Goal: Task Accomplishment & Management: Use online tool/utility

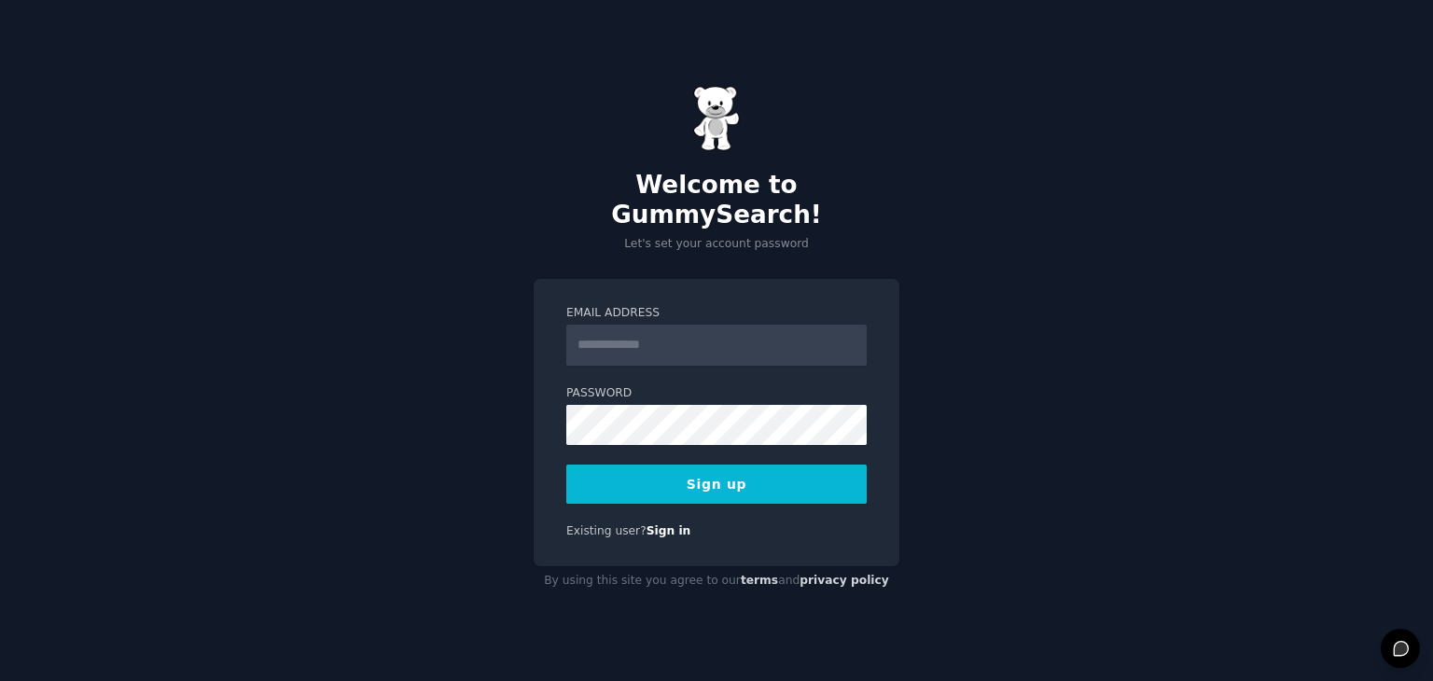
click at [656, 333] on input "Email Address" at bounding box center [716, 345] width 300 height 41
type input "**********"
click at [711, 465] on button "Sign up" at bounding box center [716, 484] width 300 height 39
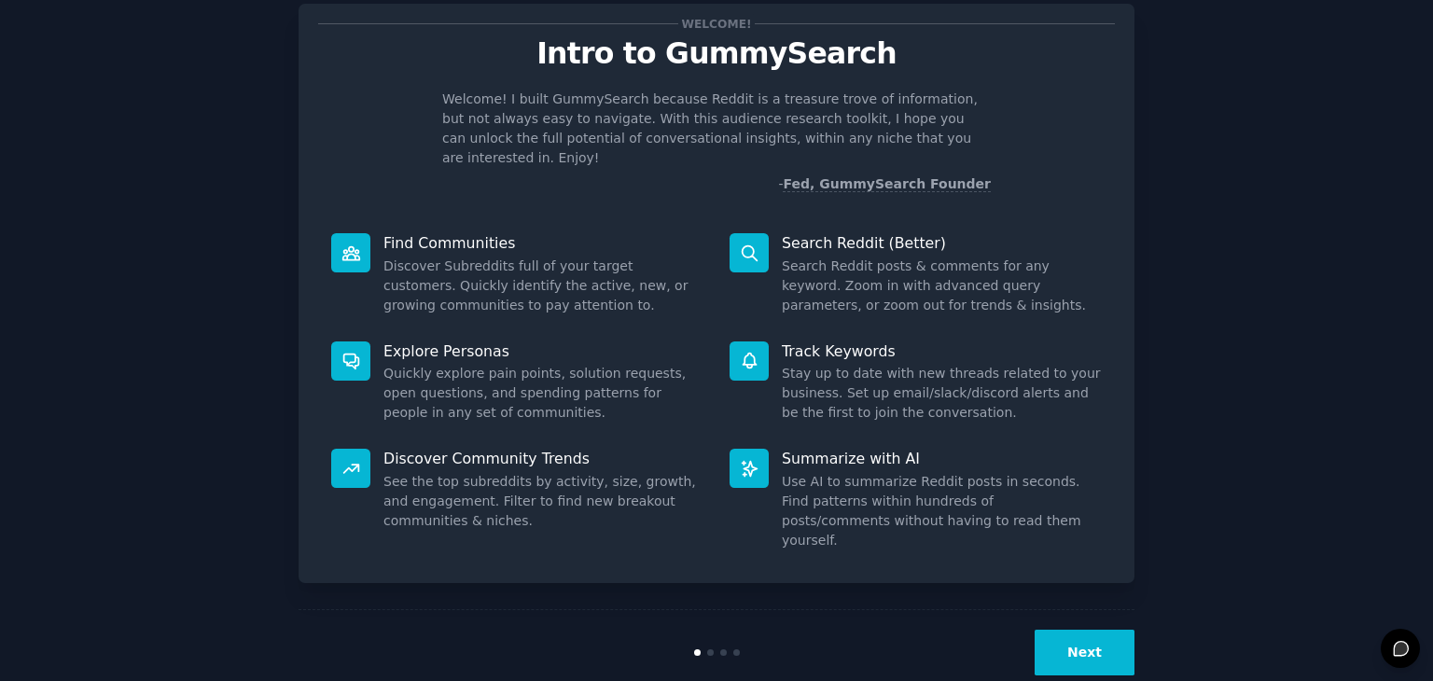
scroll to position [38, 0]
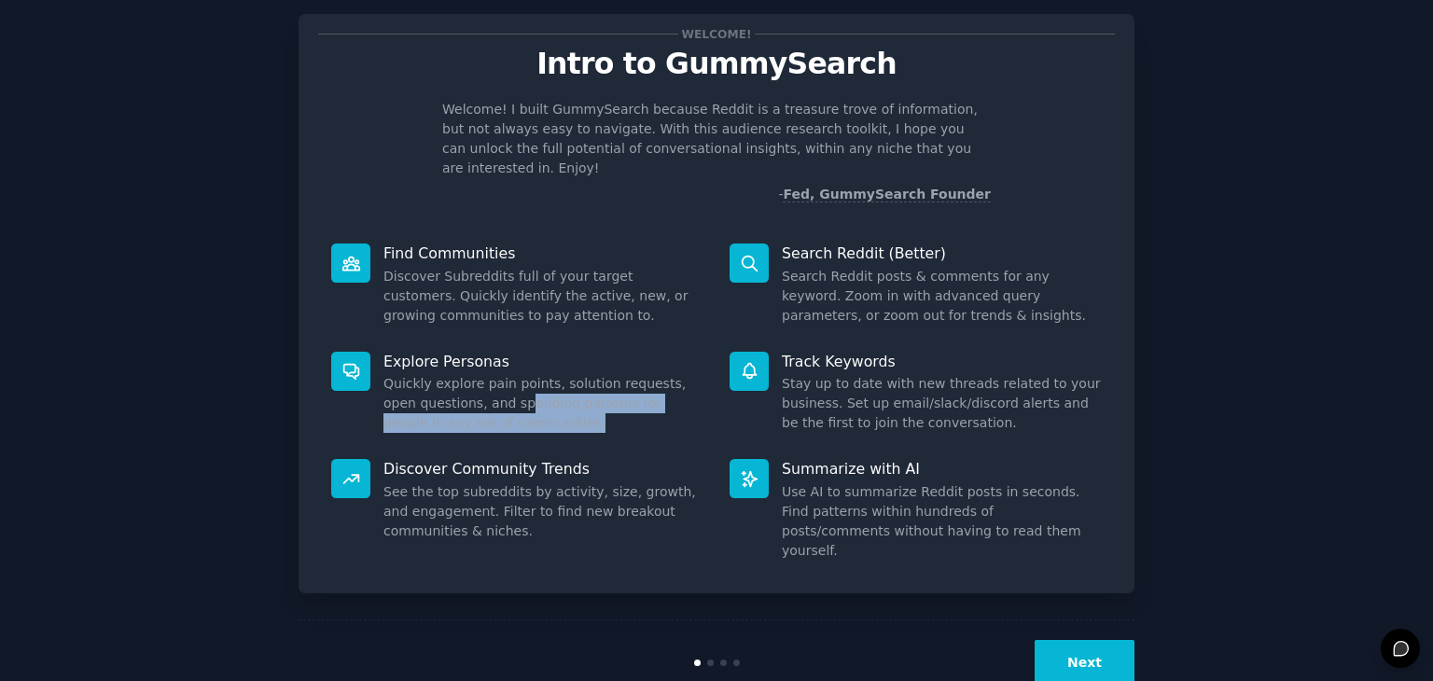
drag, startPoint x: 481, startPoint y: 383, endPoint x: 527, endPoint y: 403, distance: 49.7
click at [527, 403] on dd "Quickly explore pain points, solution requests, open questions, and spending pa…" at bounding box center [543, 403] width 320 height 59
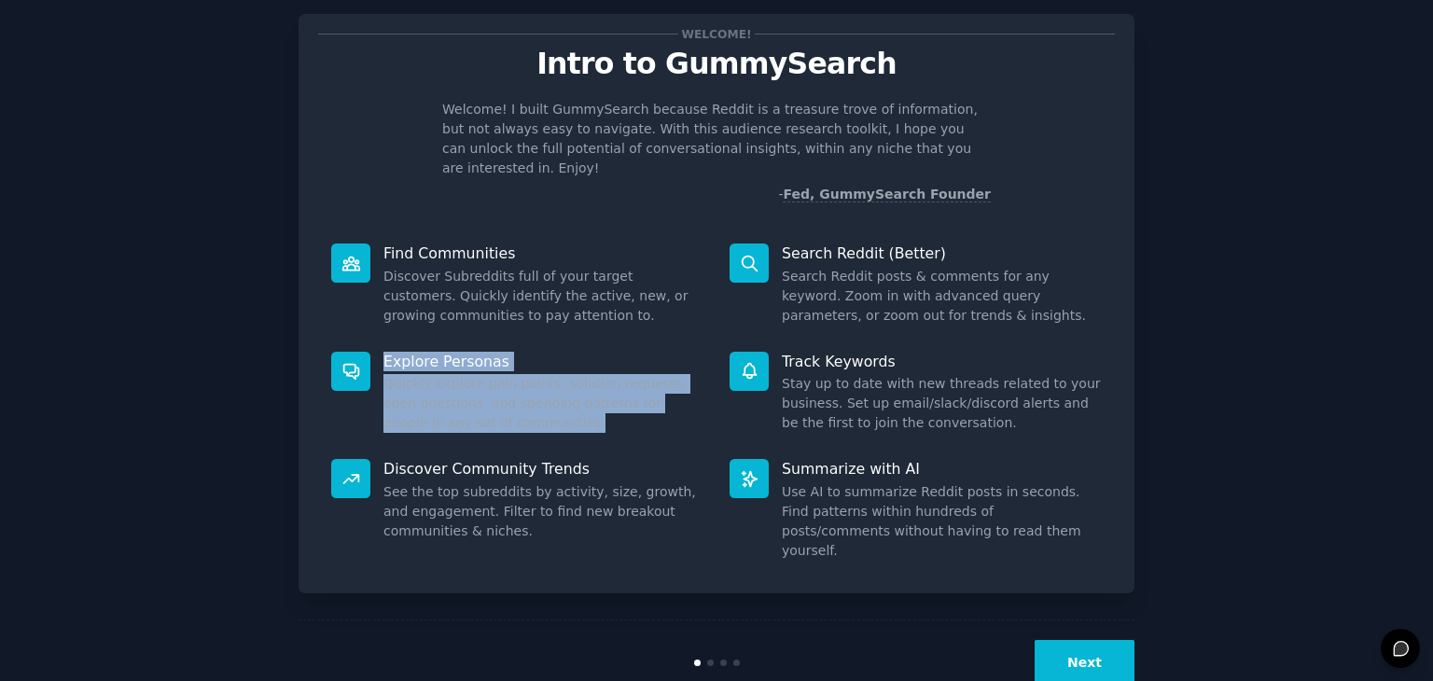
drag, startPoint x: 516, startPoint y: 408, endPoint x: 377, endPoint y: 334, distance: 157.4
click at [377, 339] on div "Explore Personas Quickly explore pain points, solution requests, open questions…" at bounding box center [517, 393] width 398 height 108
click at [1079, 640] on button "Next" at bounding box center [1085, 663] width 100 height 46
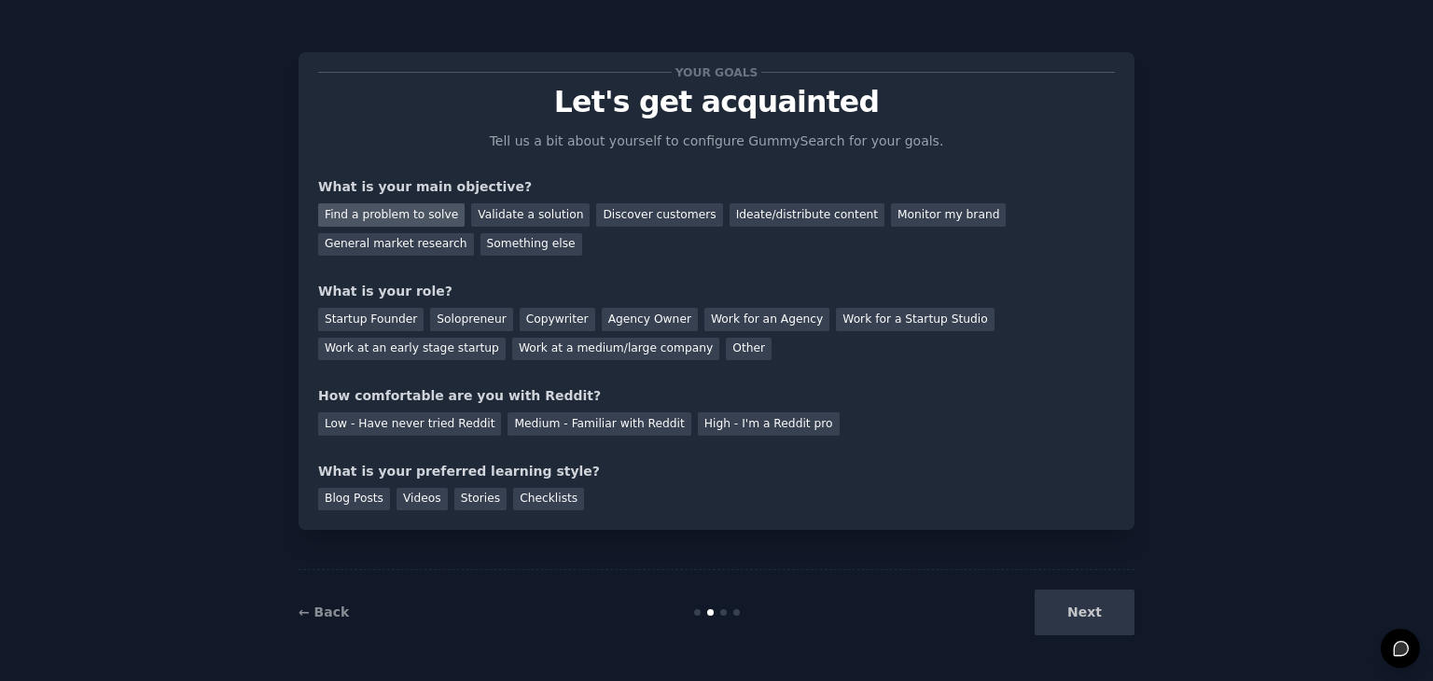
click at [427, 210] on div "Find a problem to solve" at bounding box center [391, 214] width 146 height 23
click at [634, 221] on div "Discover customers" at bounding box center [659, 214] width 126 height 23
click at [395, 213] on div "Find a problem to solve" at bounding box center [391, 214] width 146 height 23
click at [1080, 615] on div "Next" at bounding box center [995, 613] width 279 height 46
click at [389, 321] on div "Startup Founder" at bounding box center [370, 319] width 105 height 23
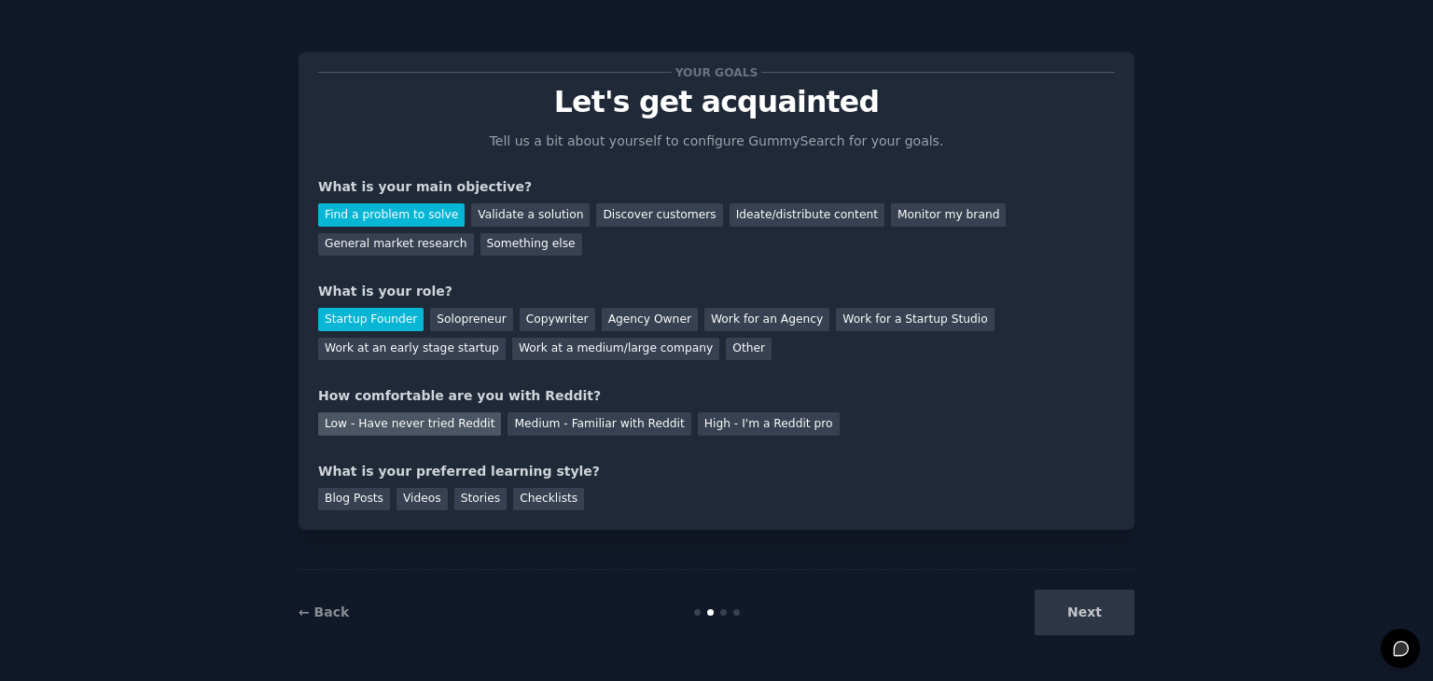
click at [442, 419] on div "Low - Have never tried Reddit" at bounding box center [409, 423] width 183 height 23
click at [515, 423] on div "Medium - Familiar with Reddit" at bounding box center [599, 423] width 183 height 23
click at [401, 503] on div "Videos" at bounding box center [422, 499] width 51 height 23
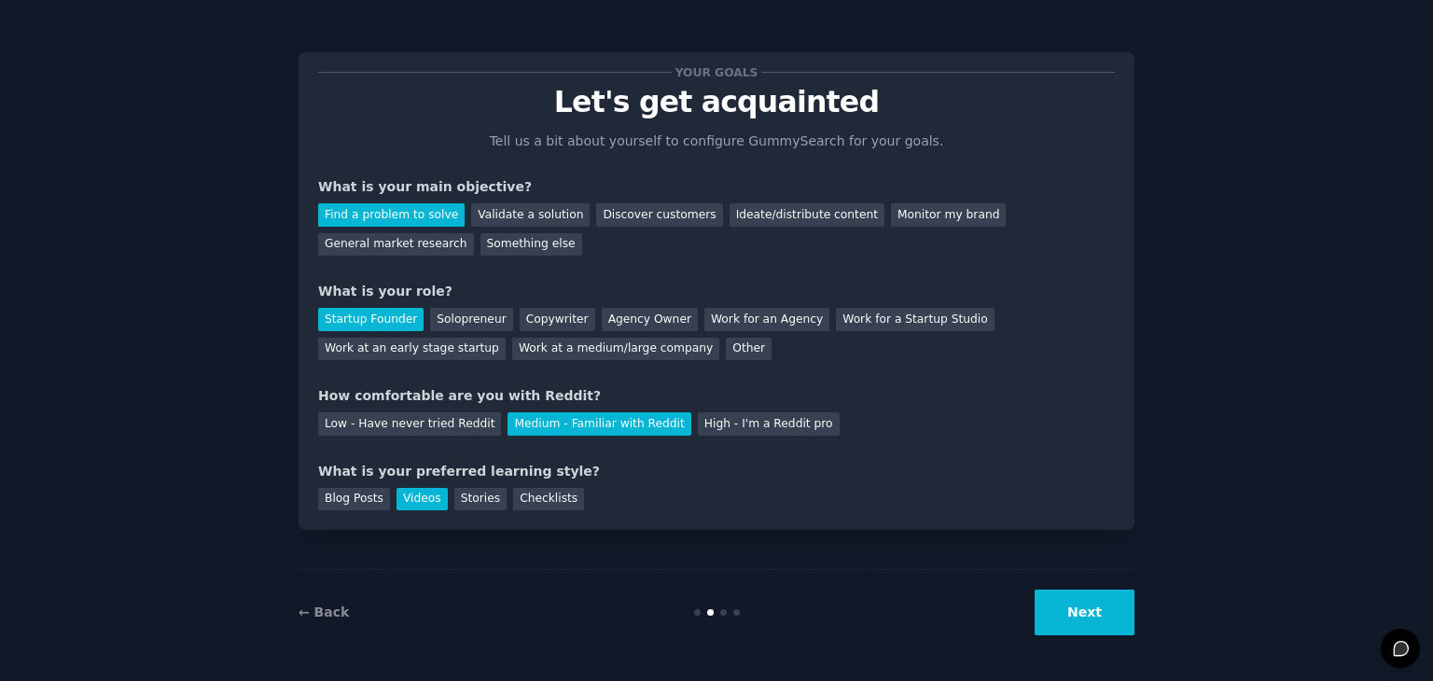
click at [1062, 613] on button "Next" at bounding box center [1085, 613] width 100 height 46
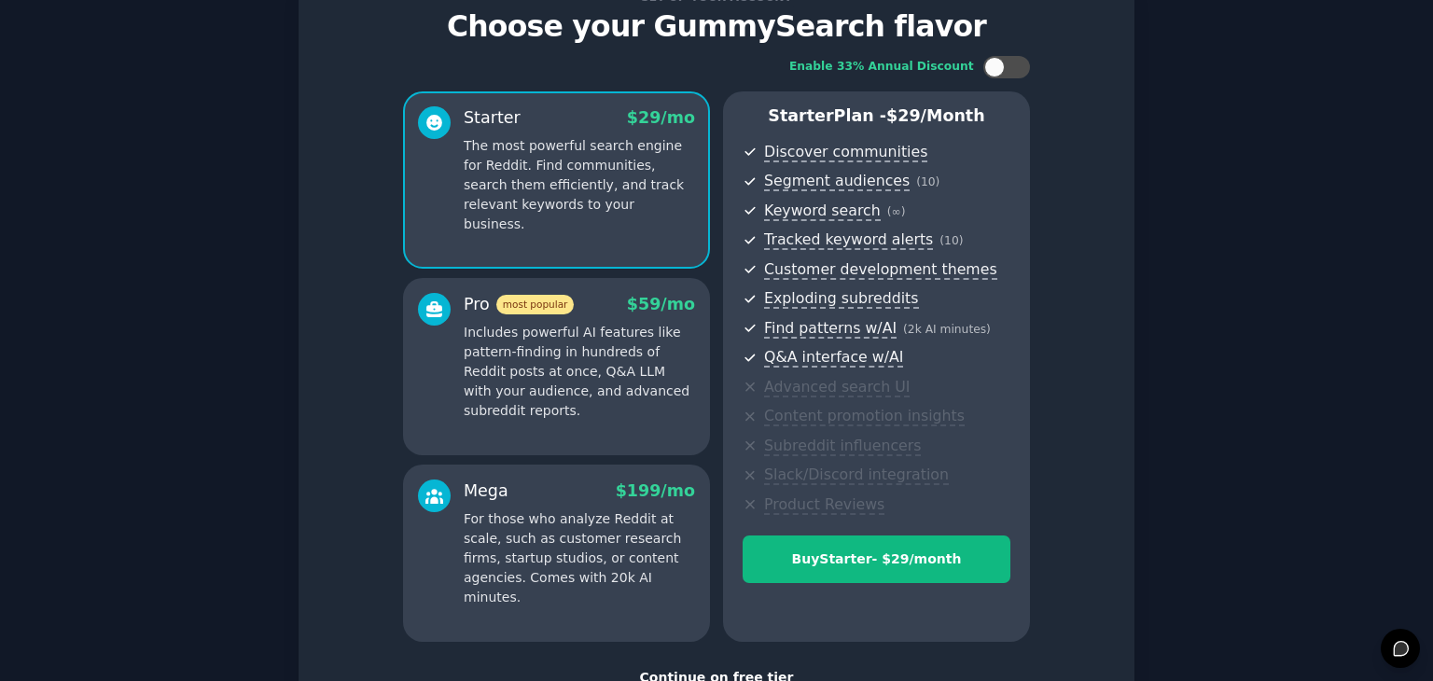
scroll to position [213, 0]
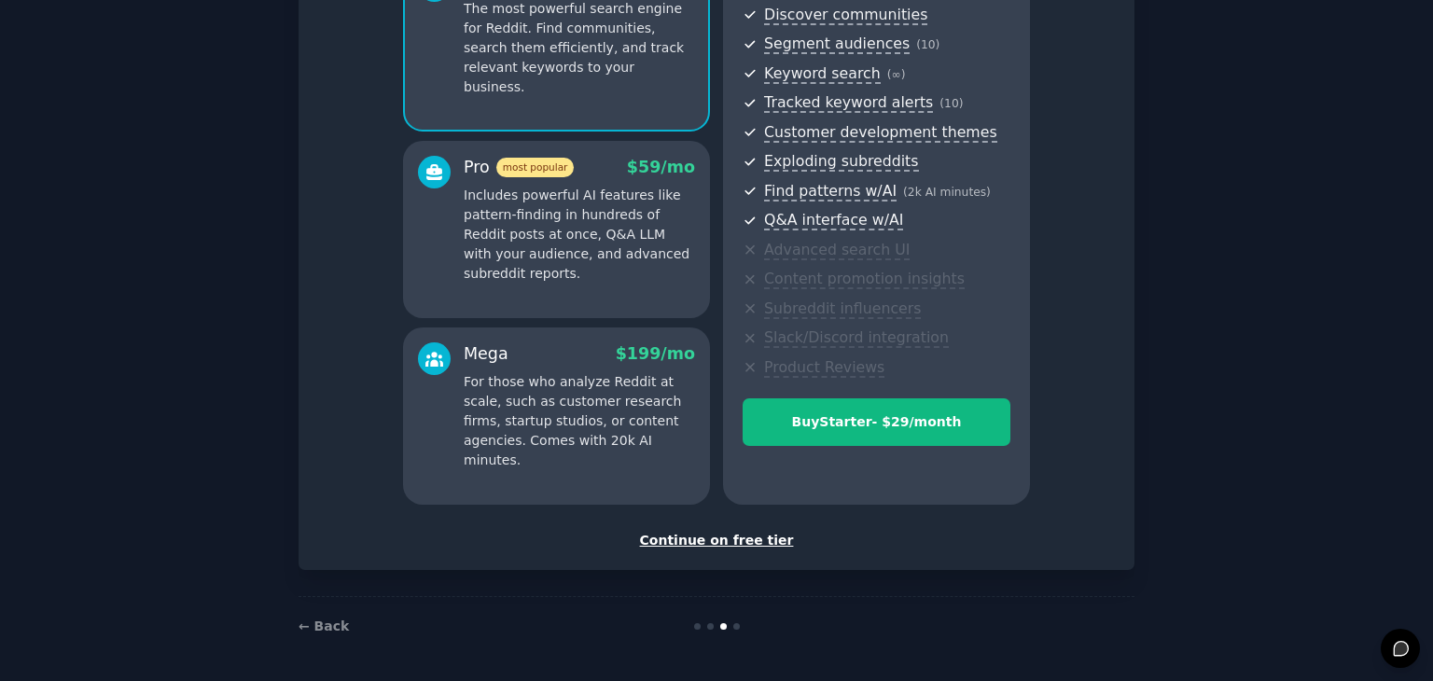
click at [701, 541] on div "Continue on free tier" at bounding box center [716, 541] width 797 height 20
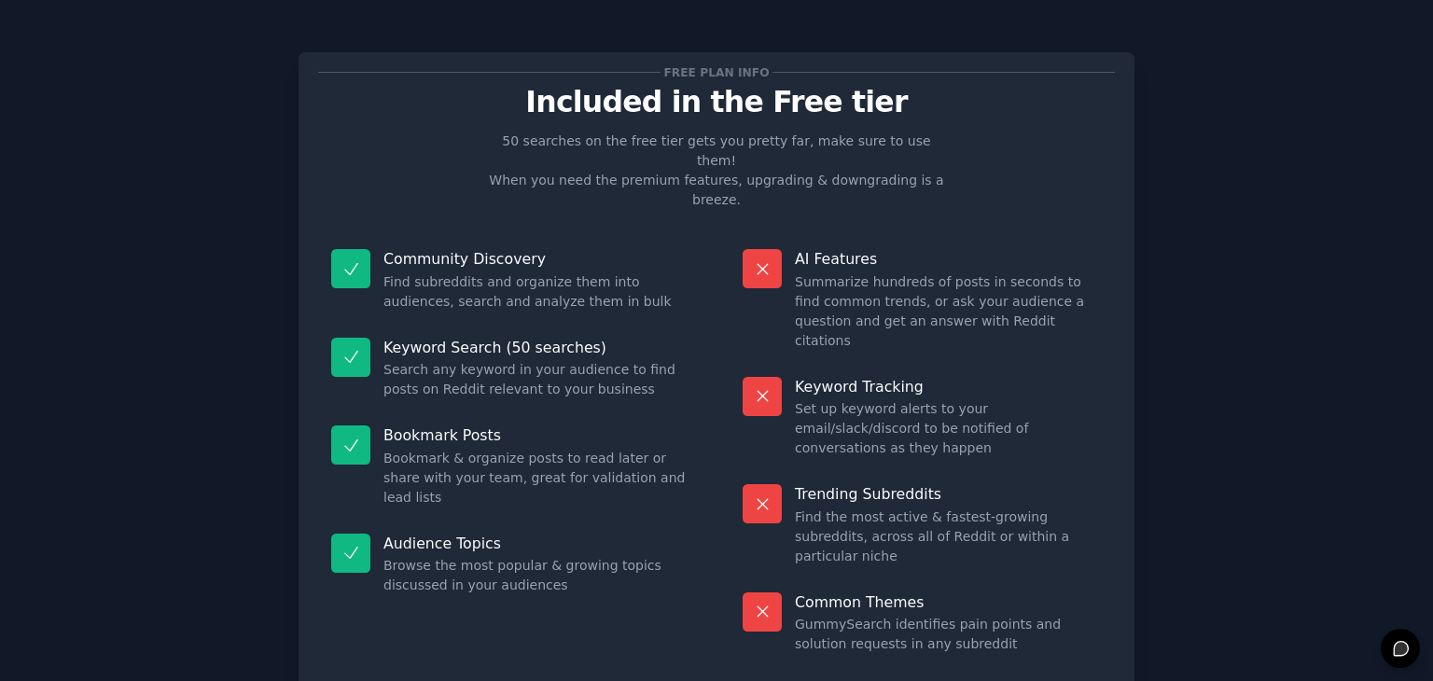
scroll to position [22, 0]
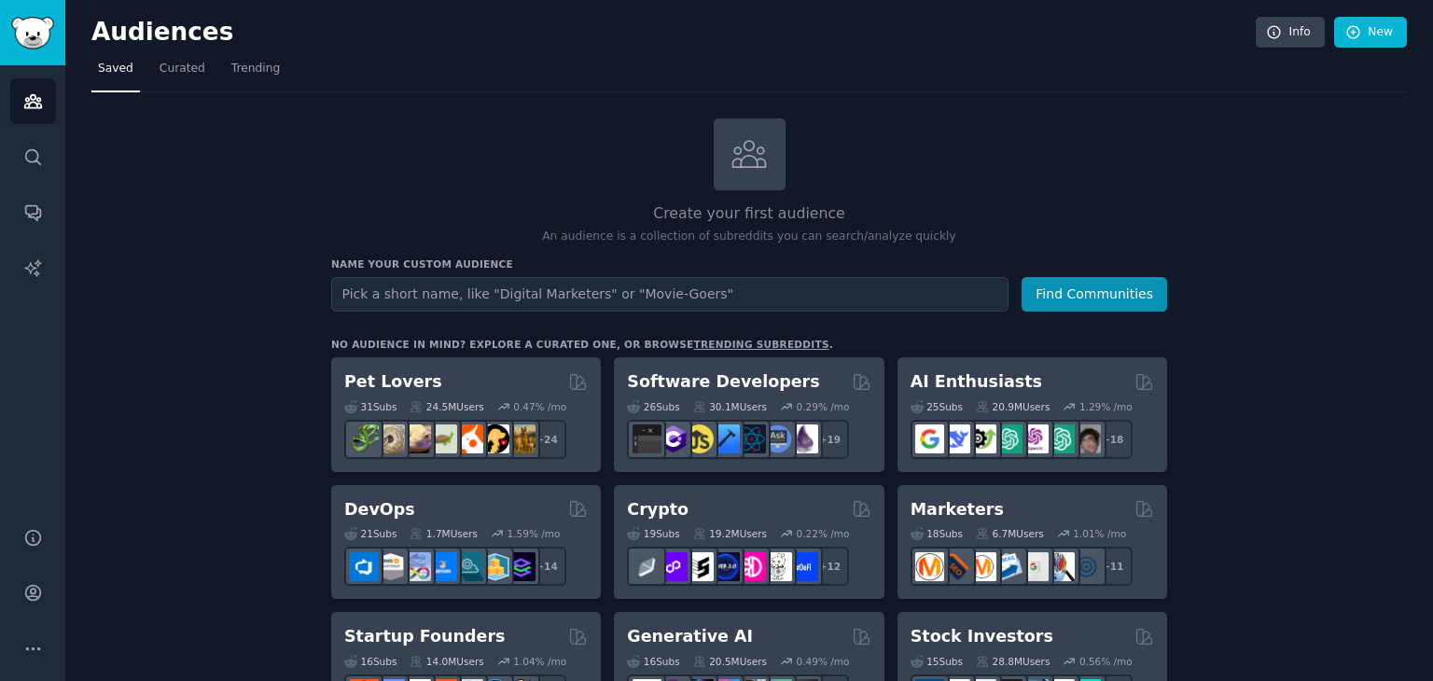
click at [707, 296] on input "text" at bounding box center [669, 294] width 677 height 35
type input "saas"
click at [1022, 277] on button "Find Communities" at bounding box center [1095, 294] width 146 height 35
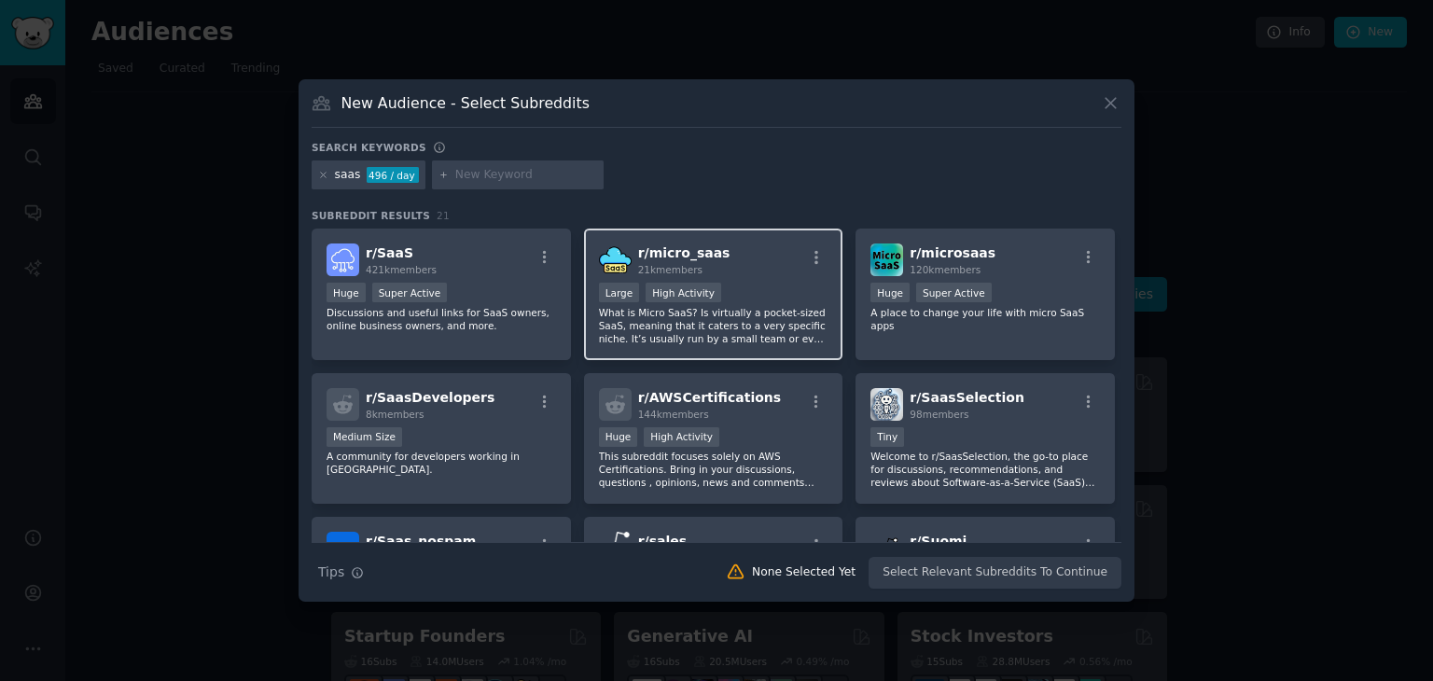
click at [710, 263] on div "r/ micro_saas 21k members" at bounding box center [714, 260] width 230 height 33
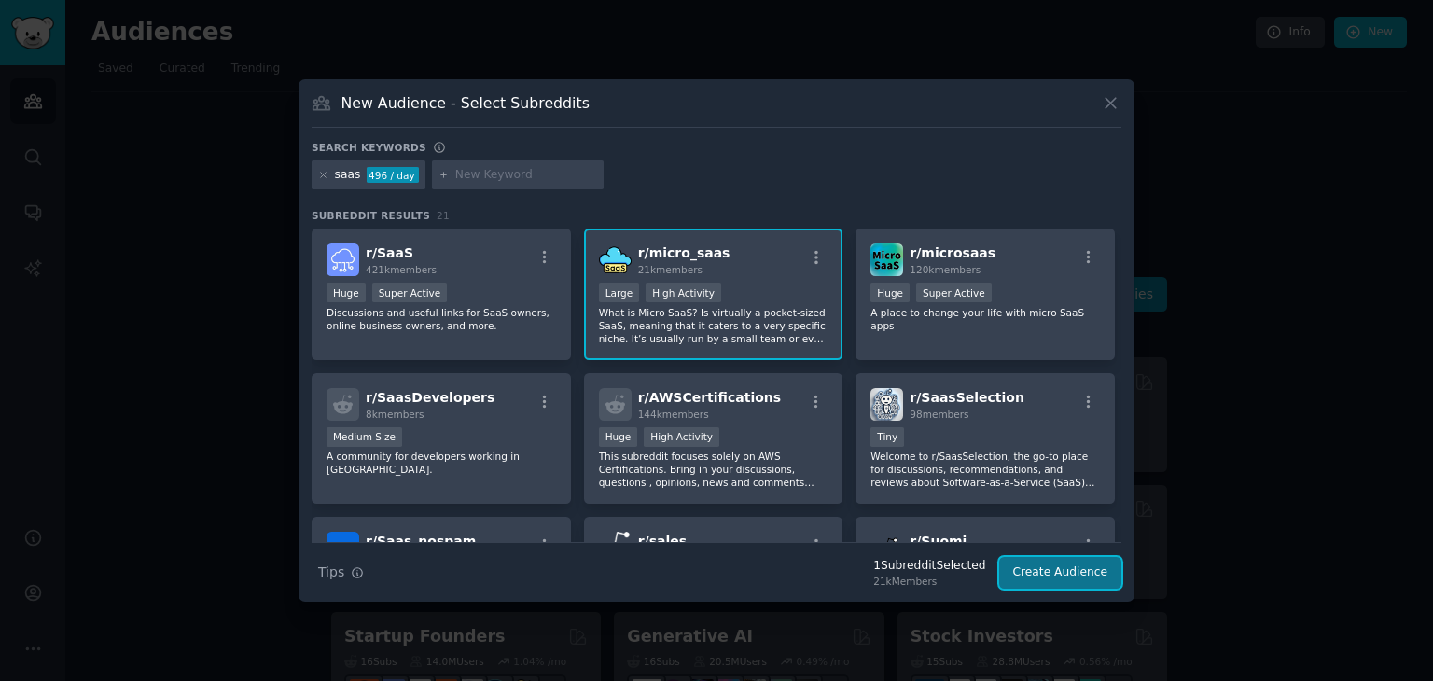
click at [1061, 579] on button "Create Audience" at bounding box center [1060, 573] width 123 height 32
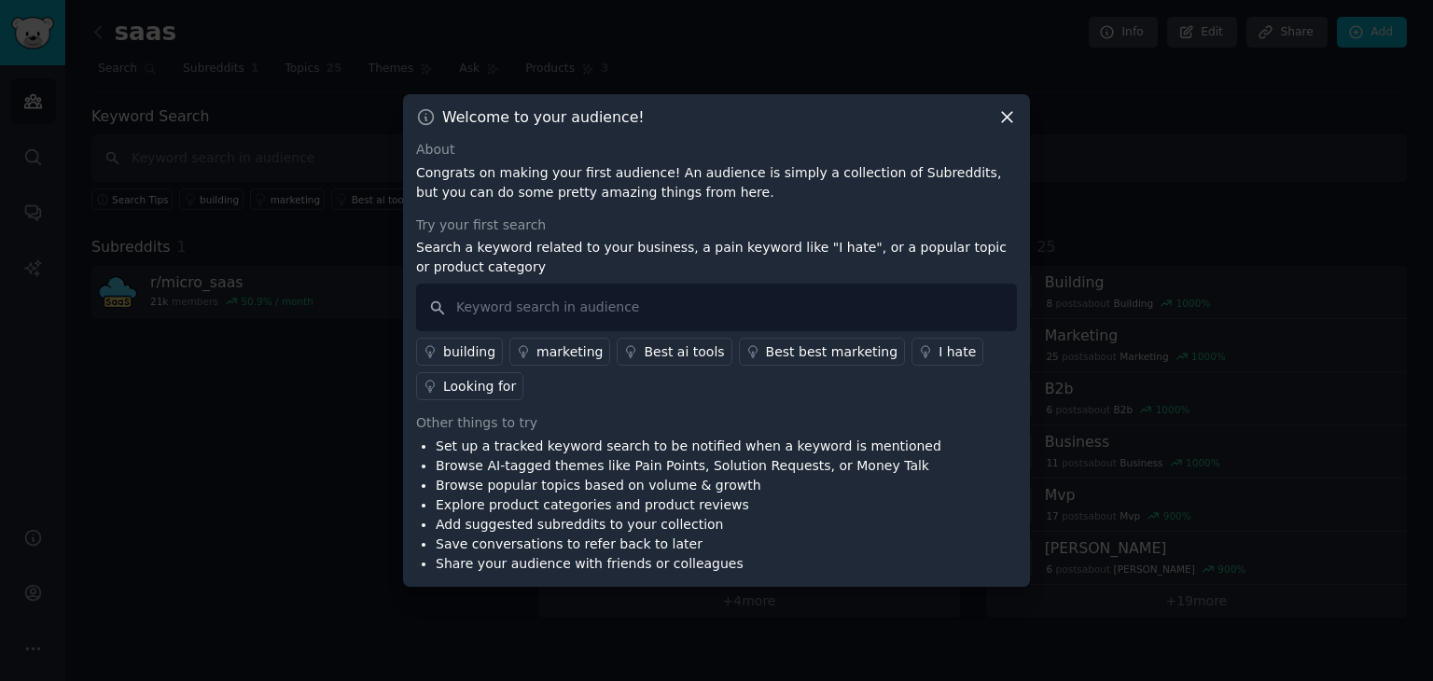
click at [1008, 119] on icon at bounding box center [1007, 118] width 10 height 10
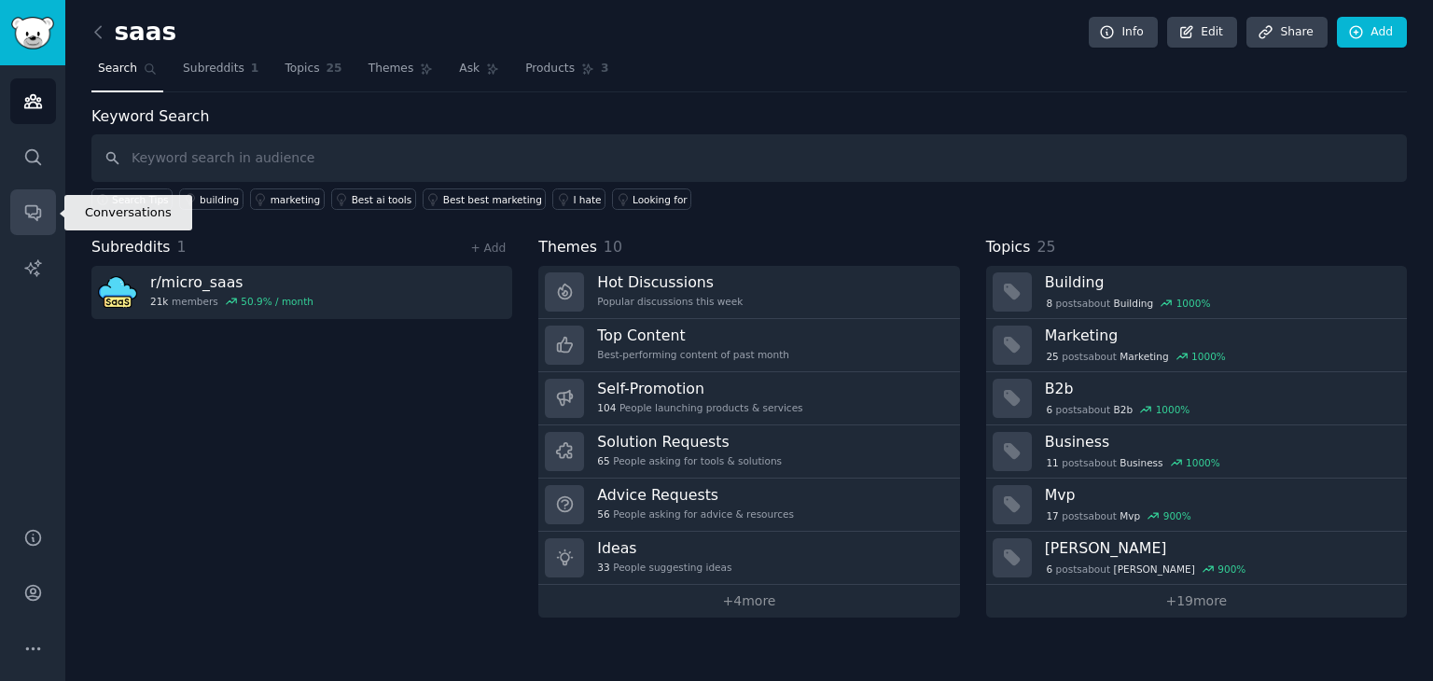
click at [44, 211] on link "Conversations" at bounding box center [33, 212] width 46 height 46
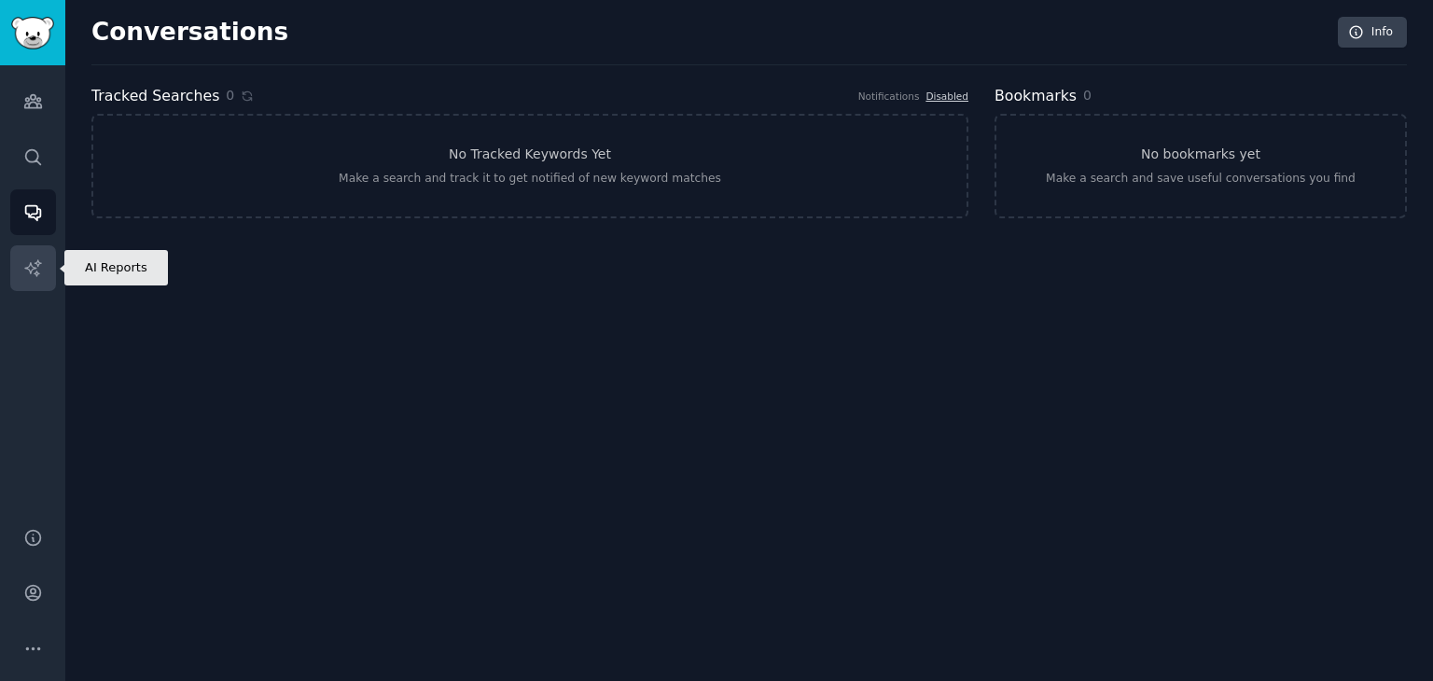
click at [37, 273] on icon "Sidebar" at bounding box center [32, 267] width 16 height 16
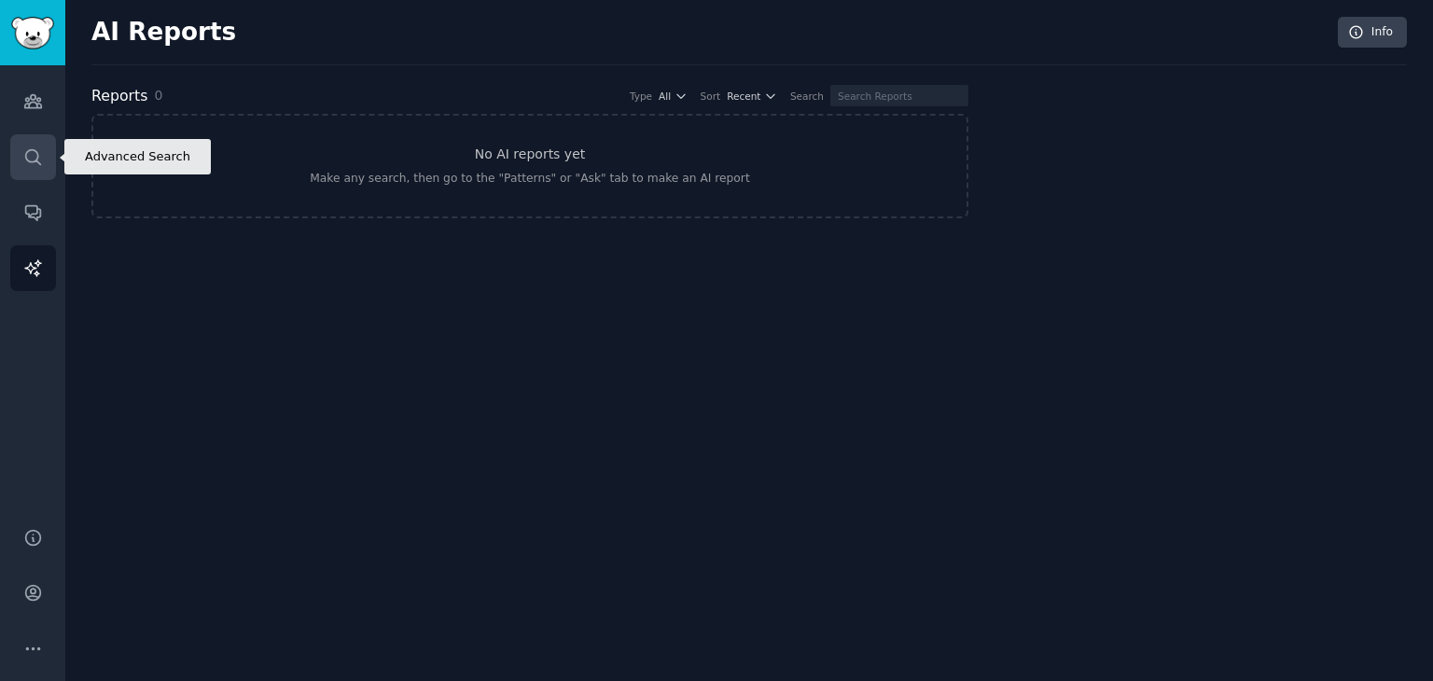
click at [47, 165] on link "Search" at bounding box center [33, 157] width 46 height 46
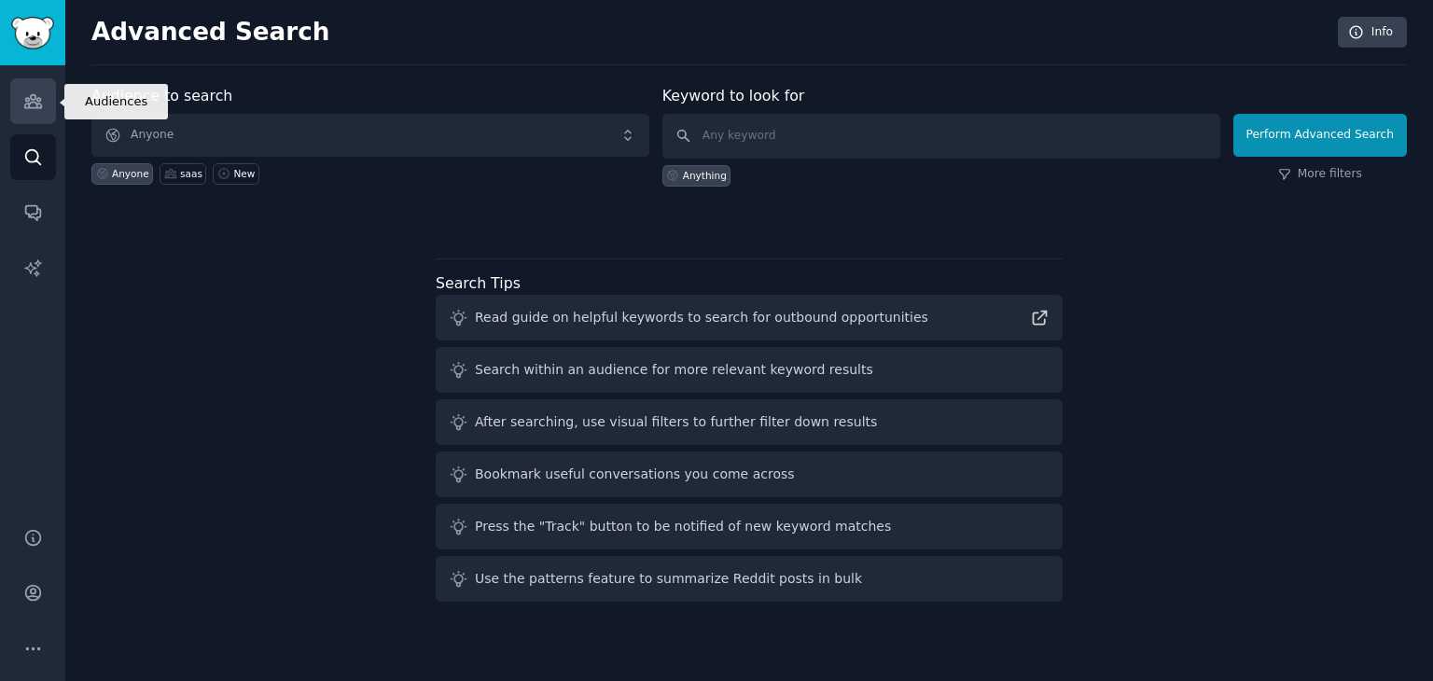
click at [47, 123] on link "Audiences" at bounding box center [33, 101] width 46 height 46
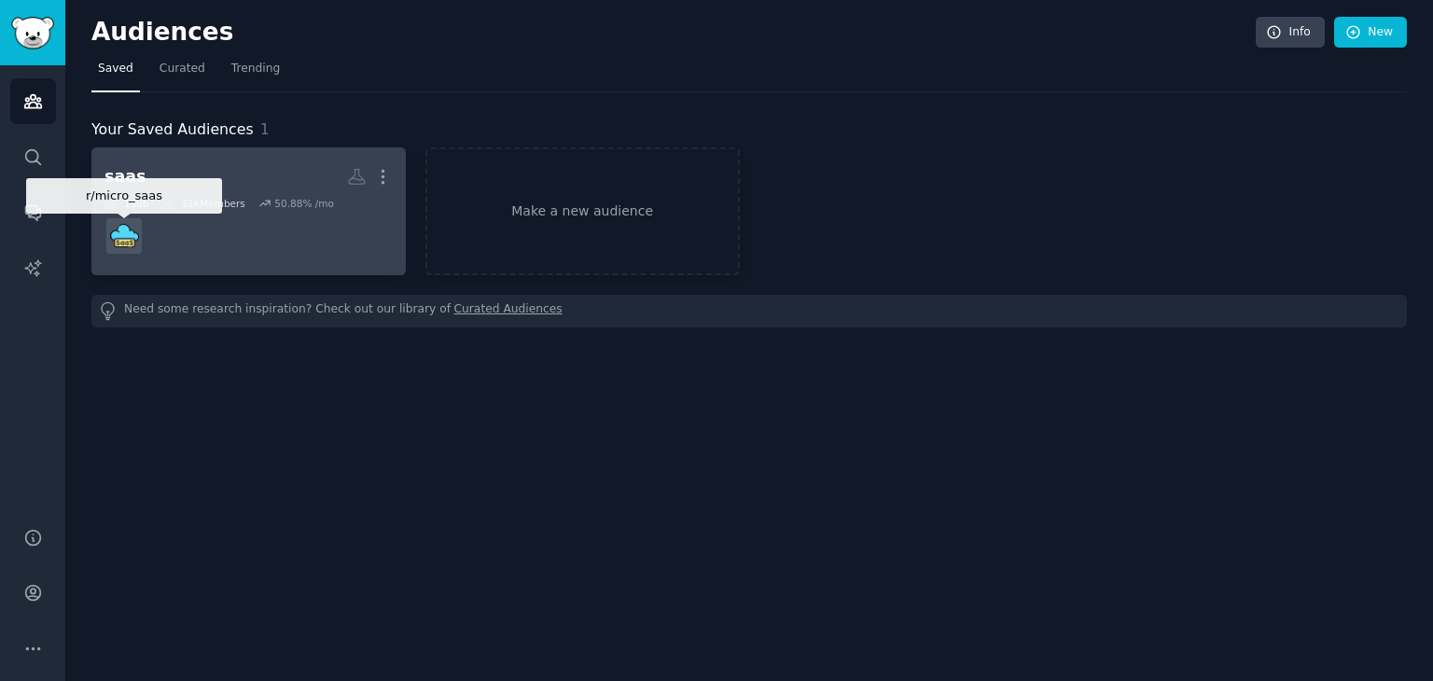
click at [127, 225] on img at bounding box center [124, 235] width 29 height 29
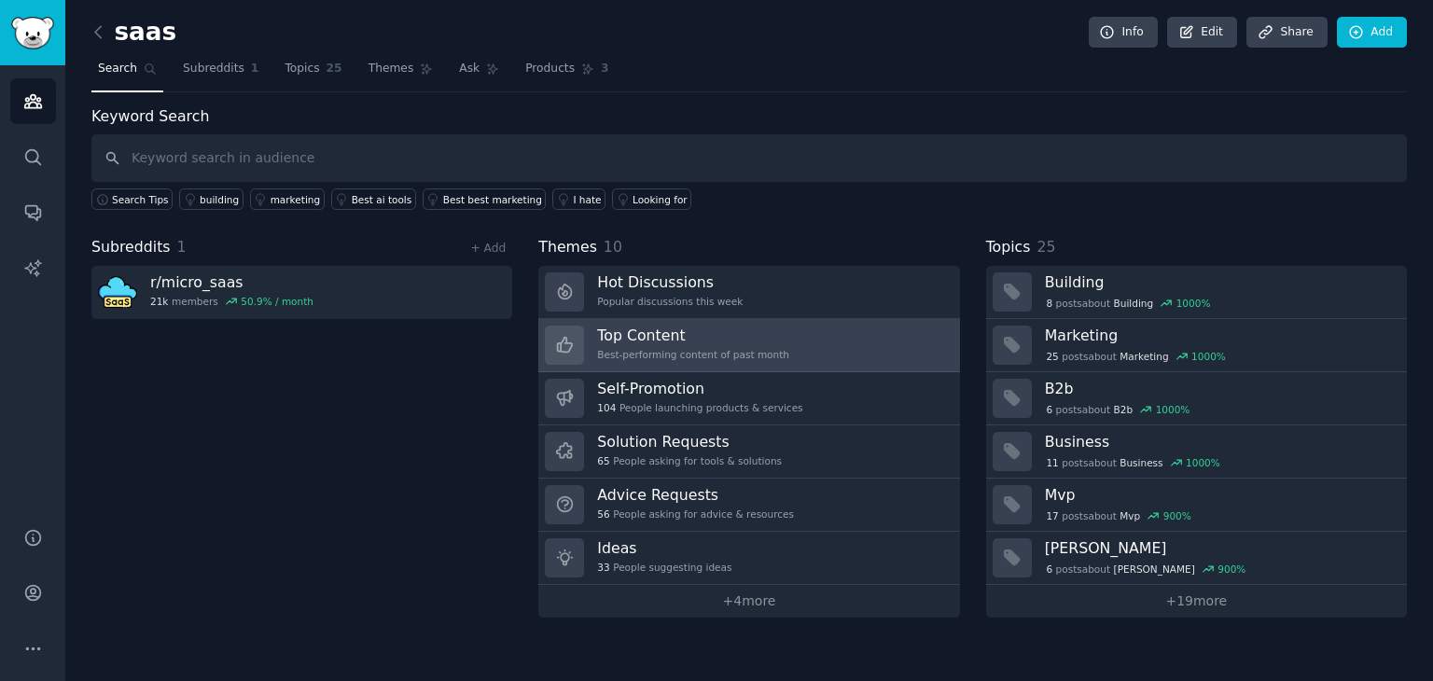
click at [667, 319] on link "Top Content Best-performing content of past month" at bounding box center [748, 345] width 421 height 53
